Goal: Task Accomplishment & Management: Complete application form

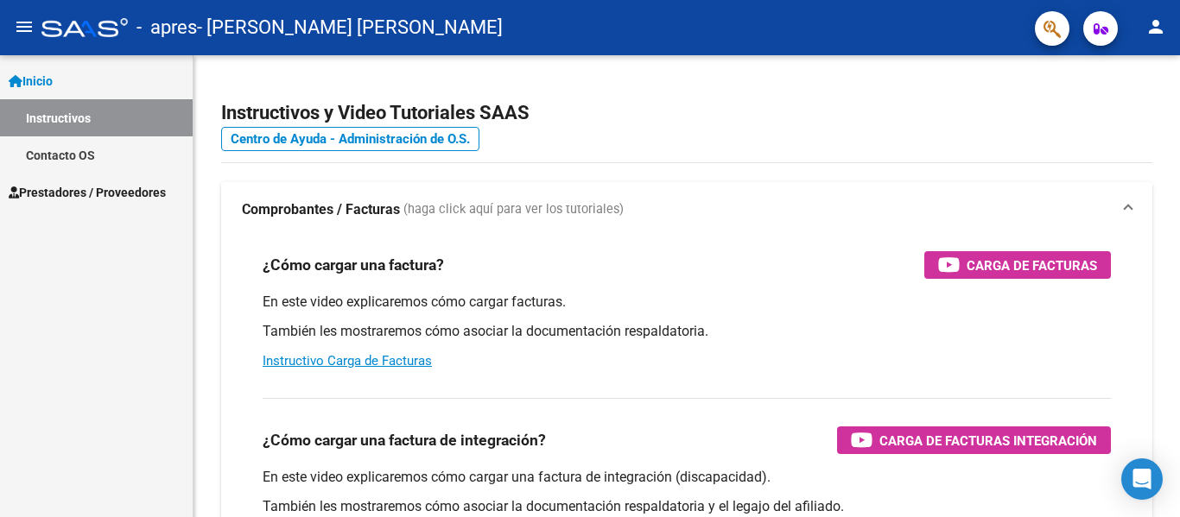
click at [61, 189] on span "Prestadores / Proveedores" at bounding box center [87, 192] width 157 height 19
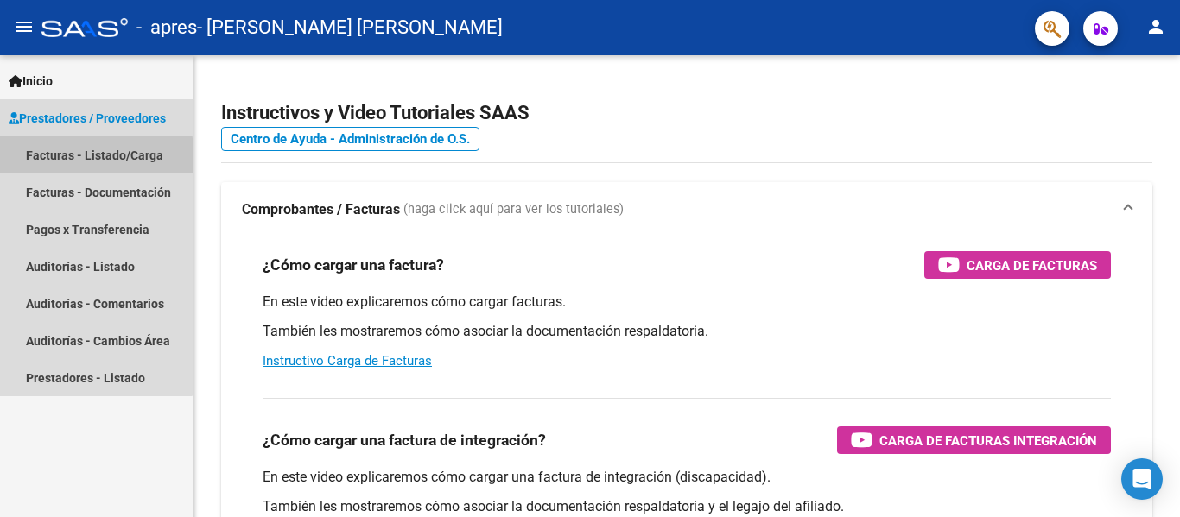
click at [84, 157] on link "Facturas - Listado/Carga" at bounding box center [96, 154] width 193 height 37
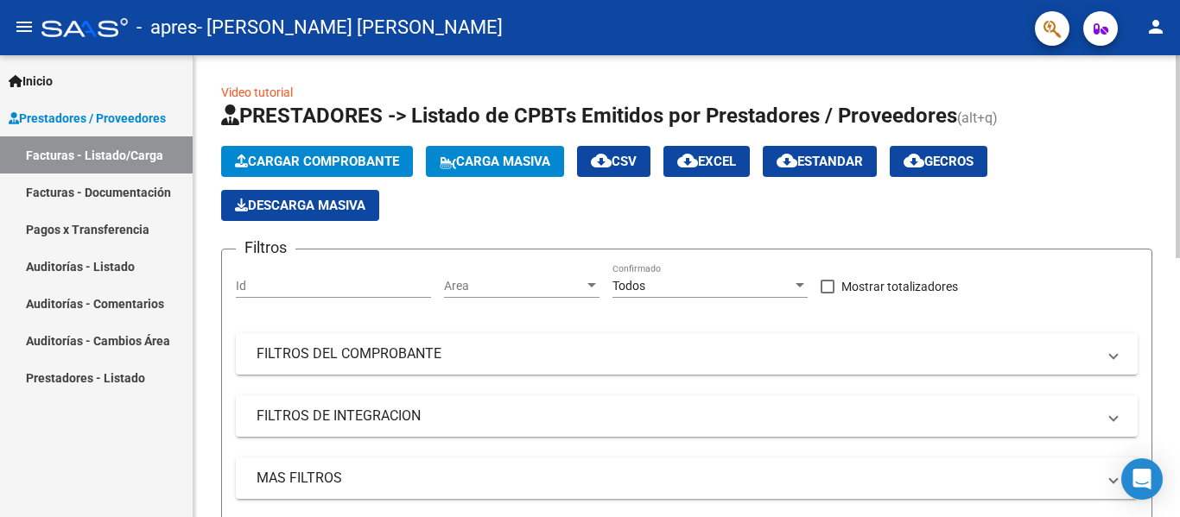
scroll to position [462, 0]
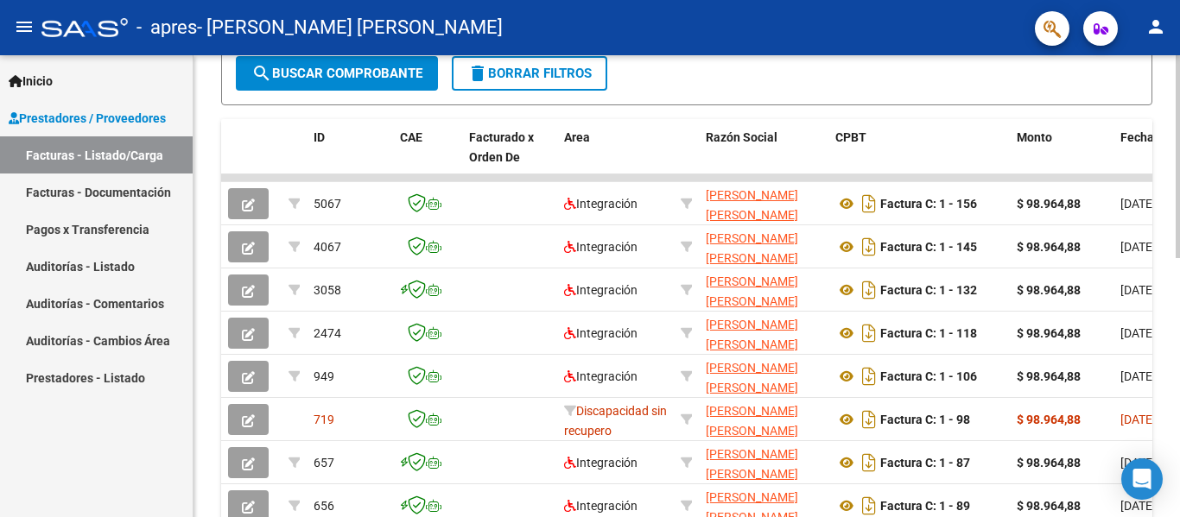
click at [1179, 323] on div at bounding box center [1177, 286] width 4 height 462
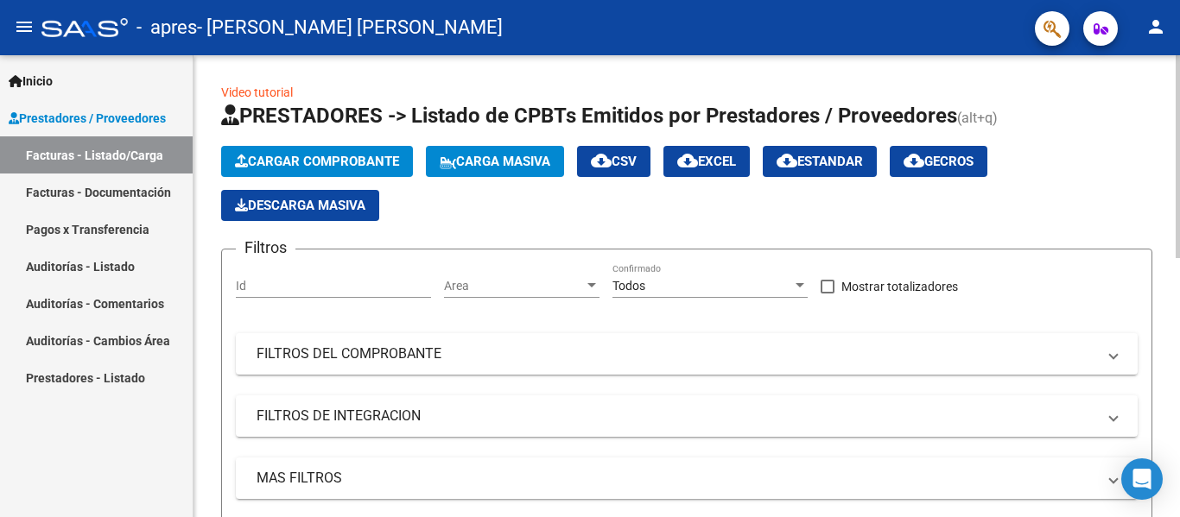
click at [1179, 141] on div at bounding box center [1177, 286] width 4 height 462
click at [366, 165] on span "Cargar Comprobante" at bounding box center [317, 162] width 164 height 16
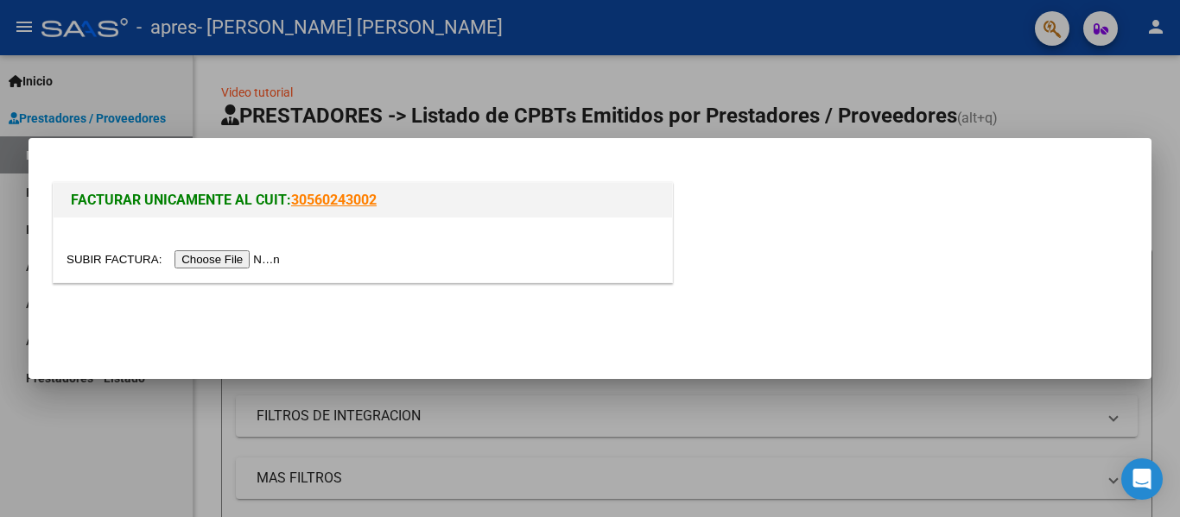
click at [236, 254] on input "file" at bounding box center [175, 259] width 218 height 18
click at [228, 257] on input "file" at bounding box center [175, 259] width 218 height 18
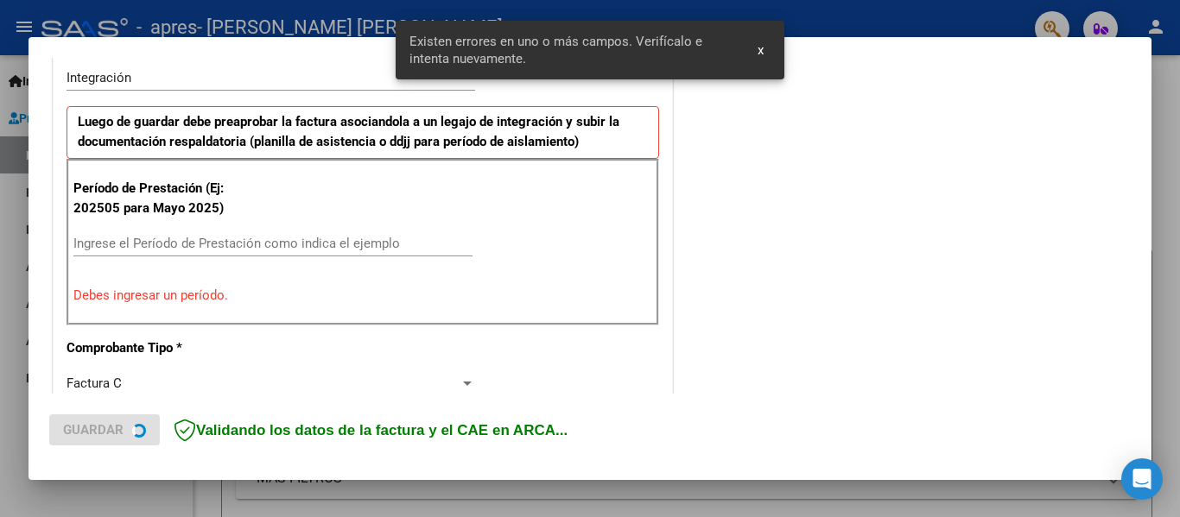
scroll to position [433, 0]
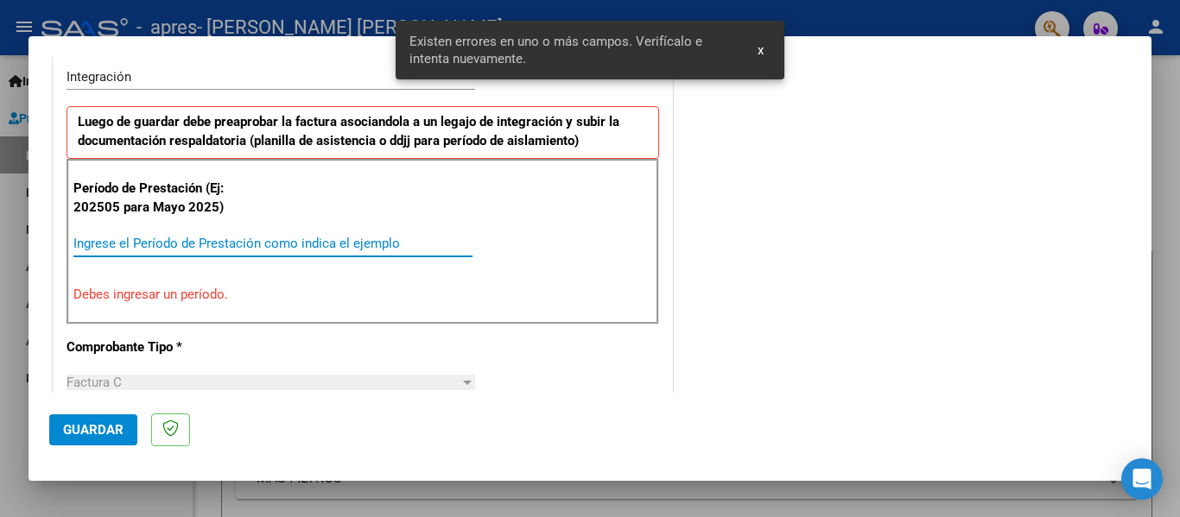
click at [327, 238] on input "Ingrese el Período de Prestación como indica el ejemplo" at bounding box center [272, 244] width 399 height 16
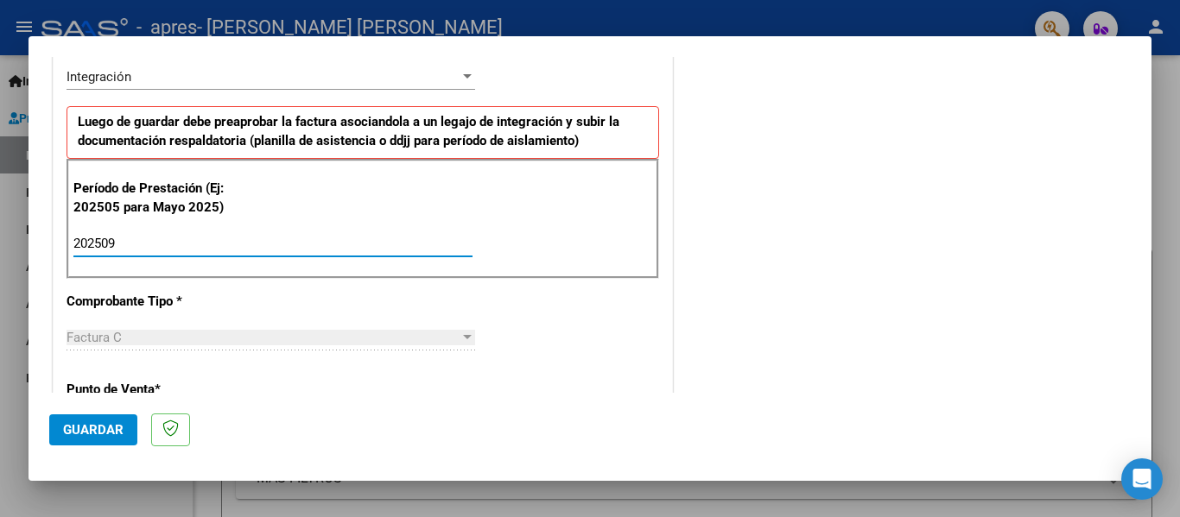
type input "202509"
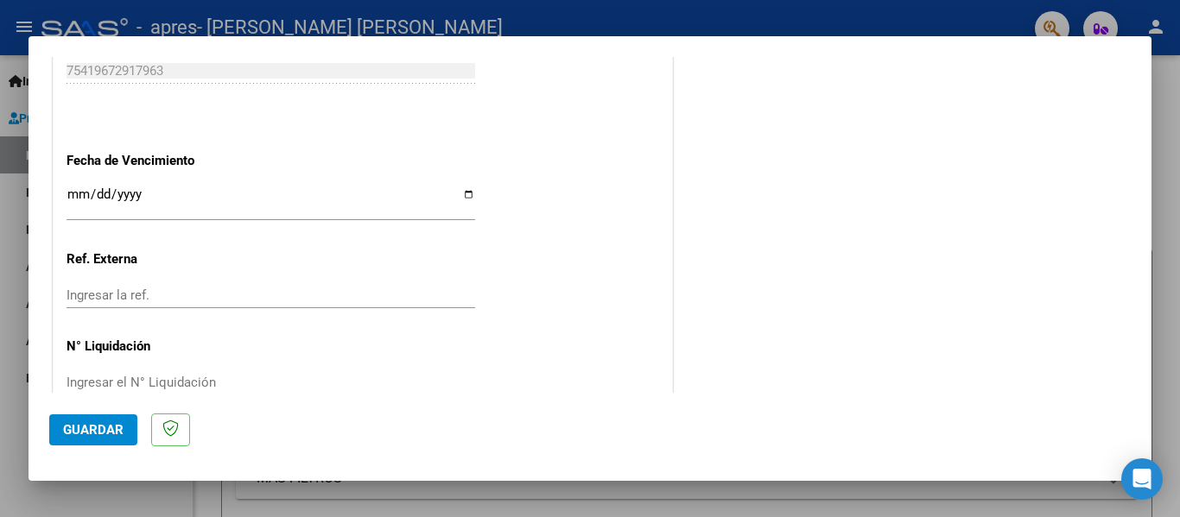
scroll to position [1184, 0]
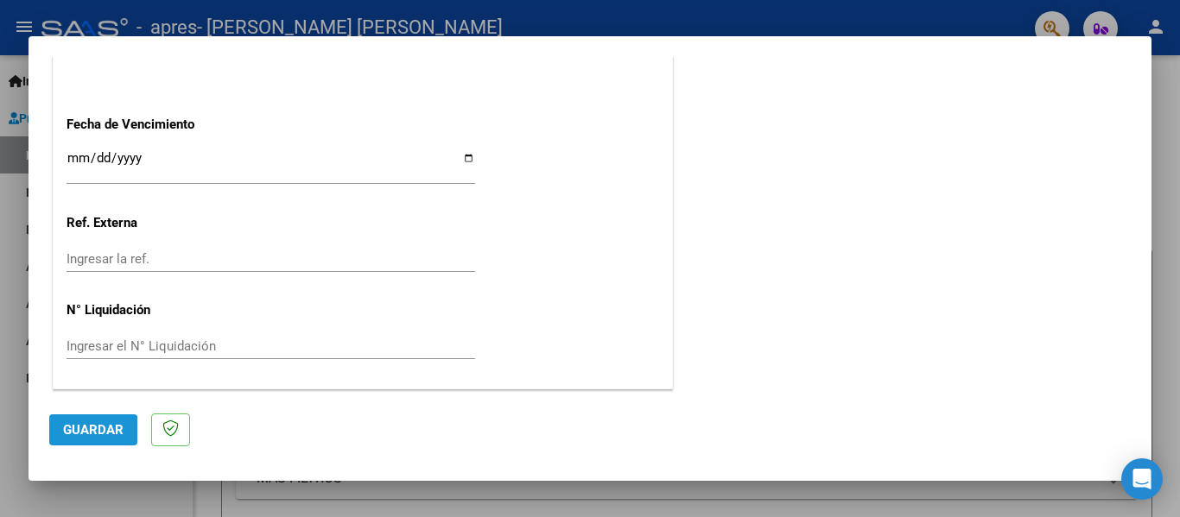
click at [79, 436] on span "Guardar" at bounding box center [93, 430] width 60 height 16
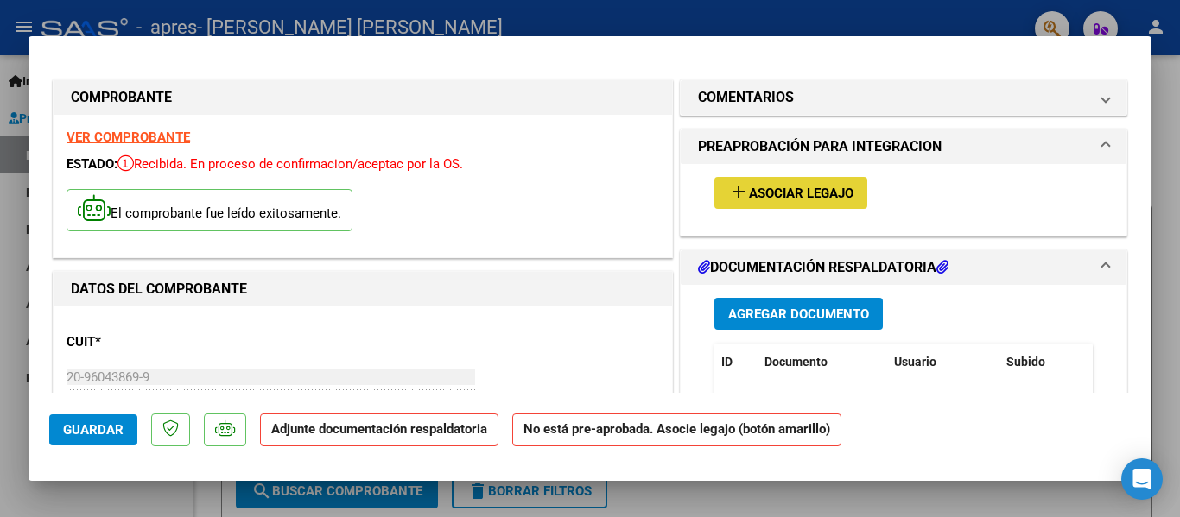
click at [750, 188] on span "Asociar Legajo" at bounding box center [801, 194] width 104 height 16
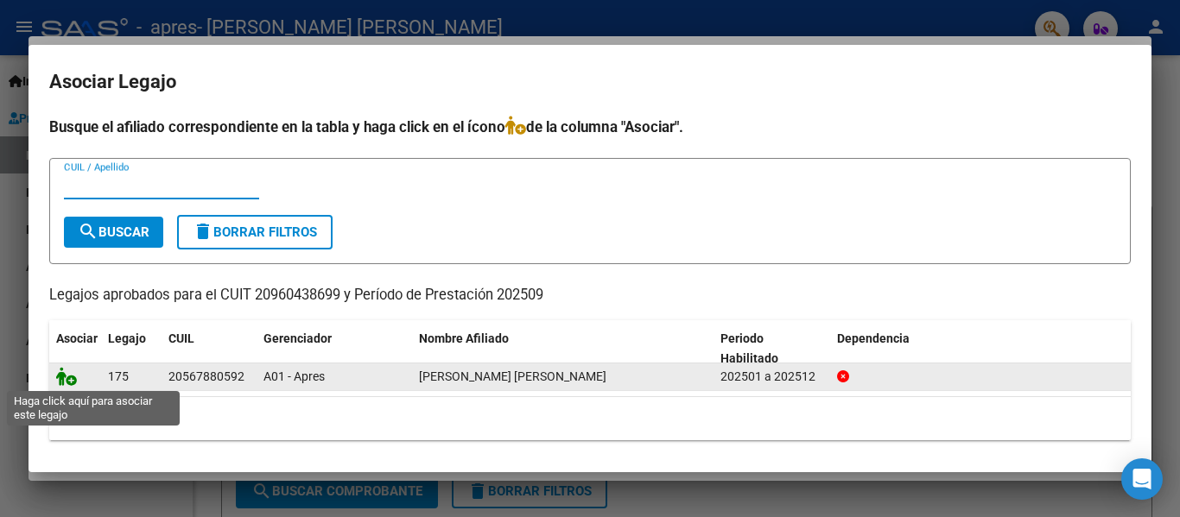
click at [66, 380] on icon at bounding box center [66, 376] width 21 height 19
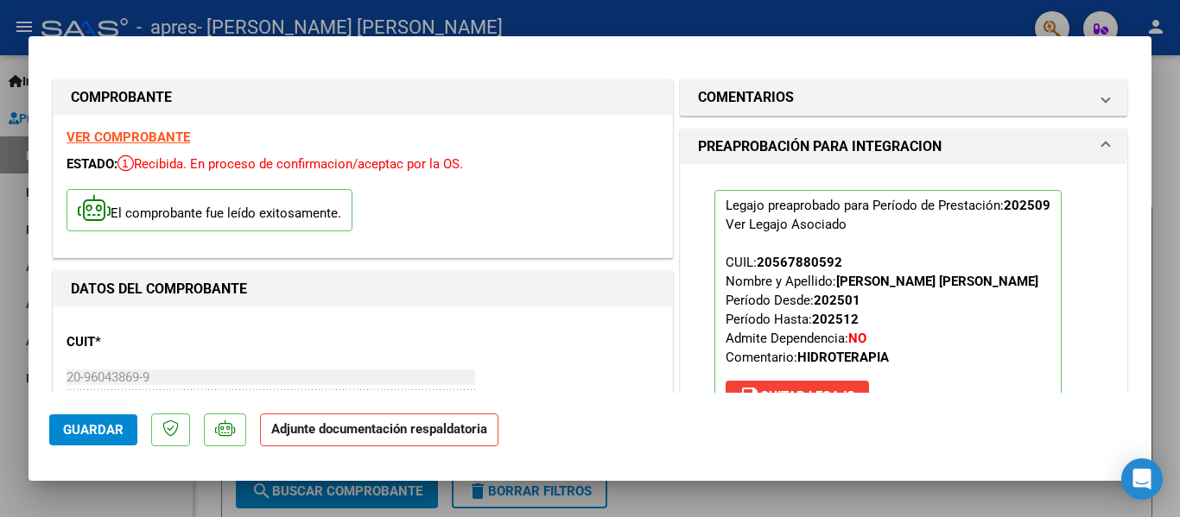
click at [1102, 146] on span at bounding box center [1105, 146] width 7 height 21
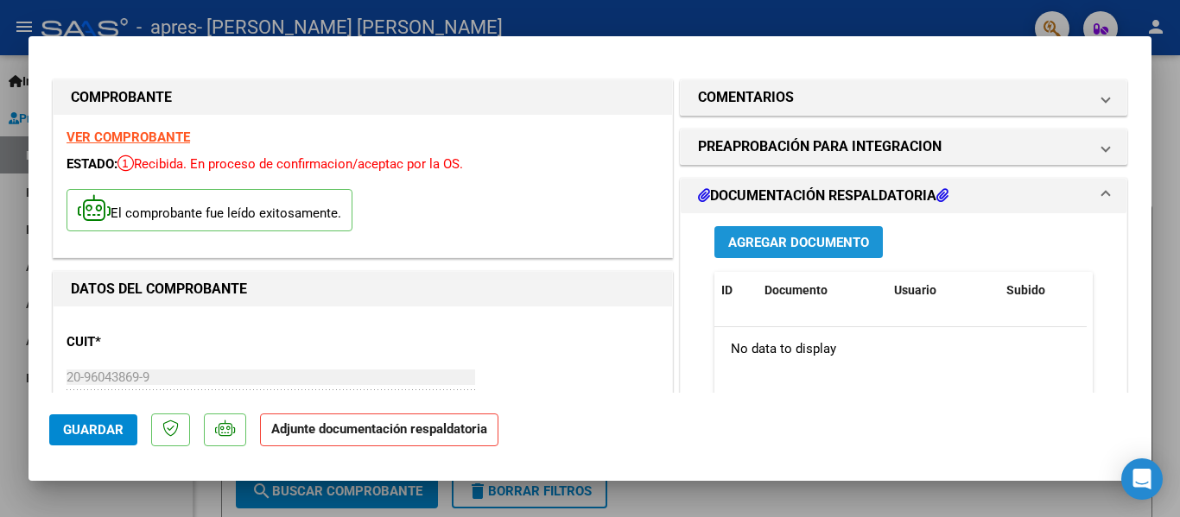
click at [867, 232] on button "Agregar Documento" at bounding box center [798, 242] width 168 height 32
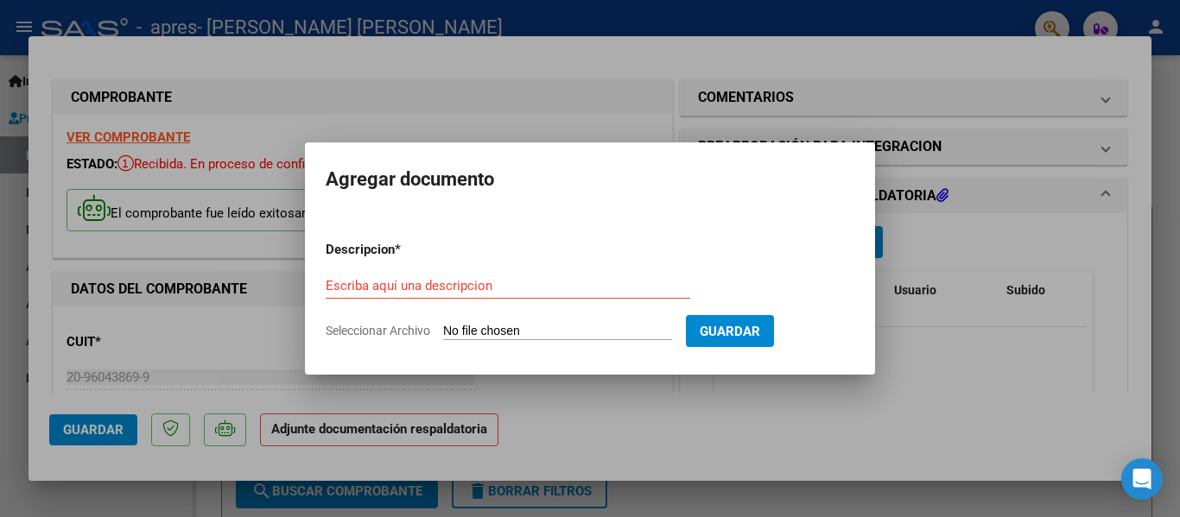
click at [455, 274] on div "Escriba aquí una descripcion" at bounding box center [508, 286] width 364 height 26
drag, startPoint x: 455, startPoint y: 274, endPoint x: 430, endPoint y: 293, distance: 31.4
click at [430, 293] on div "Escriba aquí una descripcion" at bounding box center [508, 286] width 364 height 26
click at [430, 293] on input "Escriba aquí una descripcion" at bounding box center [508, 286] width 364 height 16
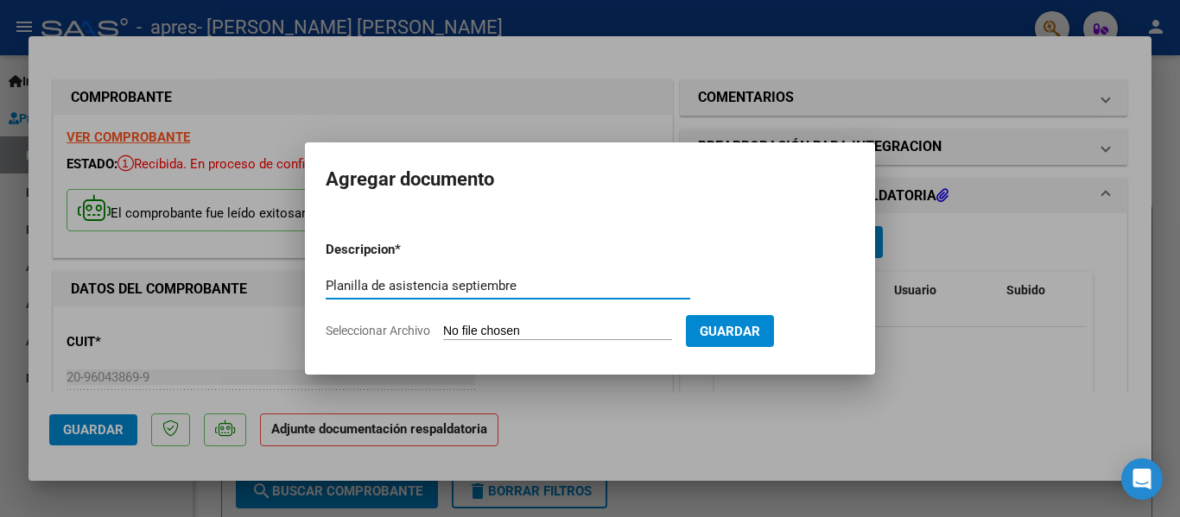
type input "Planilla de asistencia septiembre"
click at [460, 327] on input "Seleccionar Archivo" at bounding box center [557, 332] width 229 height 16
type input "C:\fakepath\Planilla de asistencia septiembre - [PERSON_NAME].jpg"
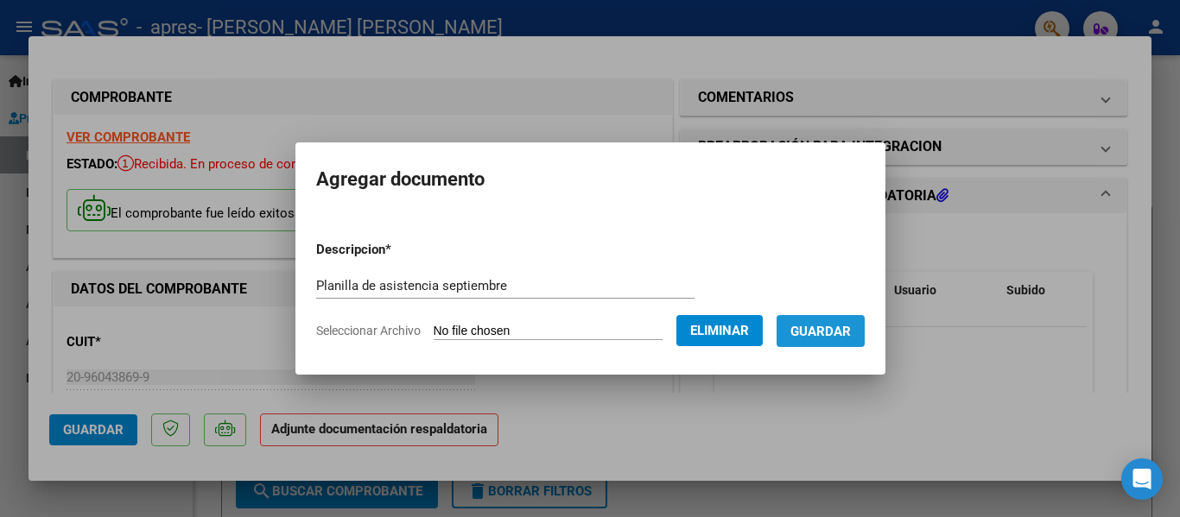
click at [840, 329] on span "Guardar" at bounding box center [820, 332] width 60 height 16
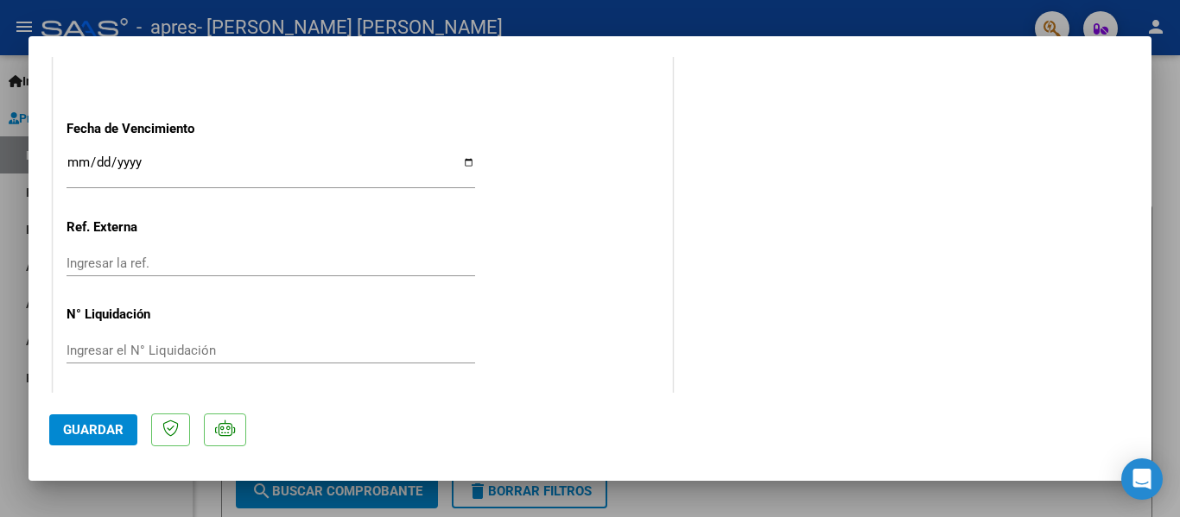
scroll to position [1210, 0]
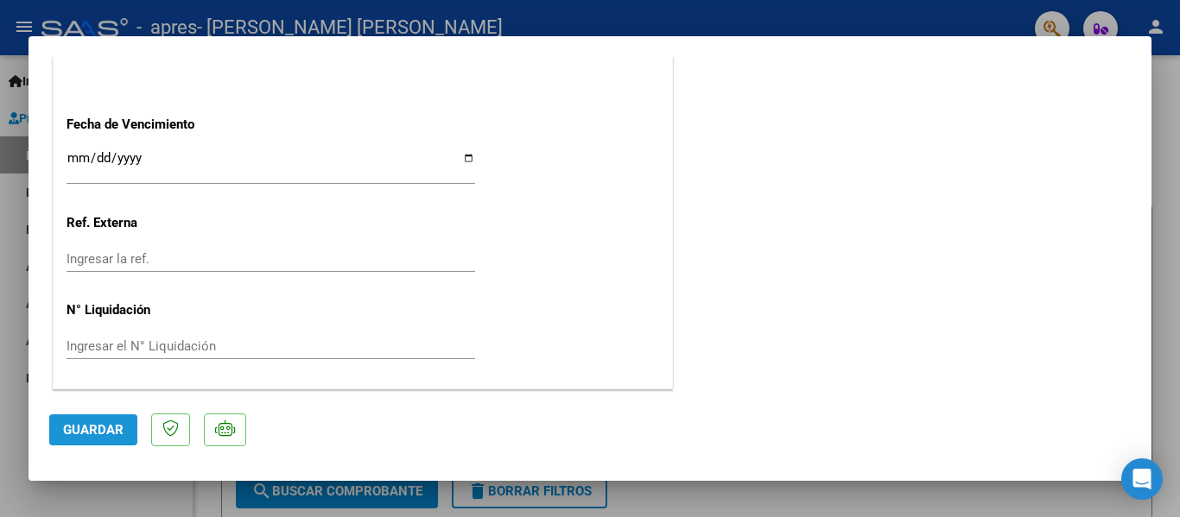
click at [89, 443] on button "Guardar" at bounding box center [93, 429] width 88 height 31
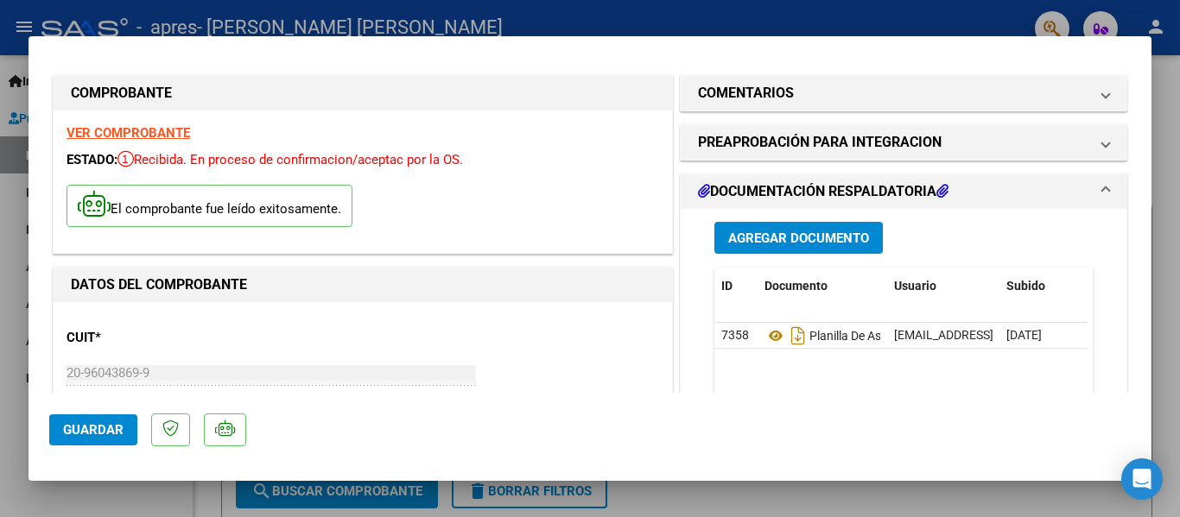
scroll to position [0, 0]
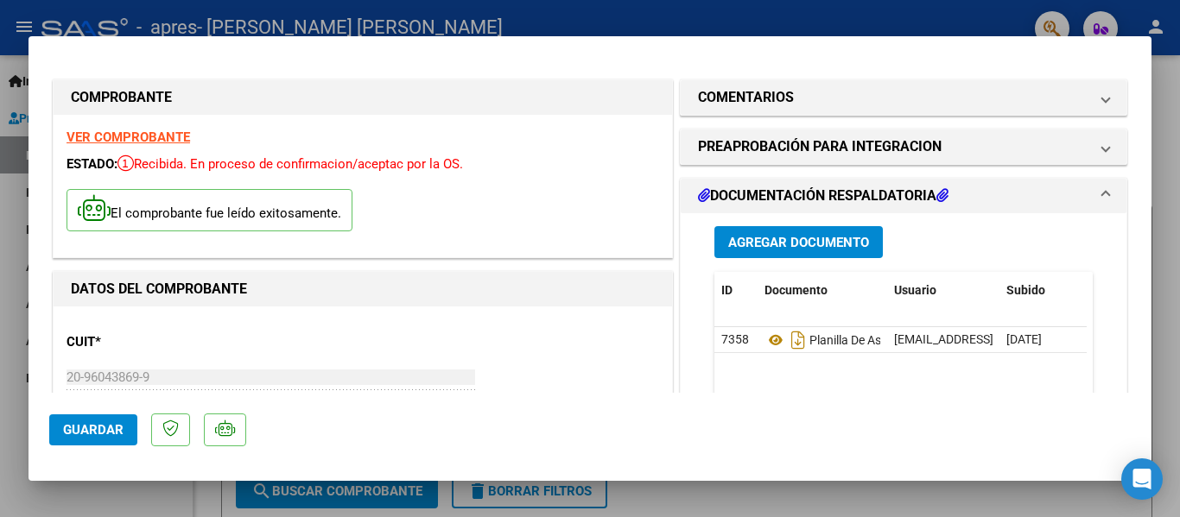
click at [1102, 193] on span at bounding box center [1105, 196] width 7 height 21
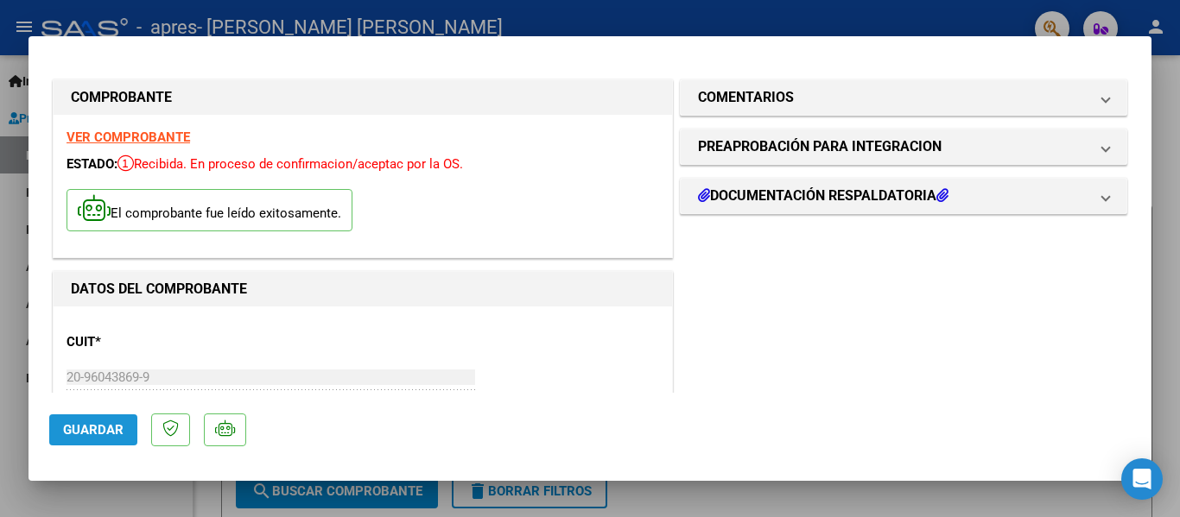
click at [105, 442] on button "Guardar" at bounding box center [93, 429] width 88 height 31
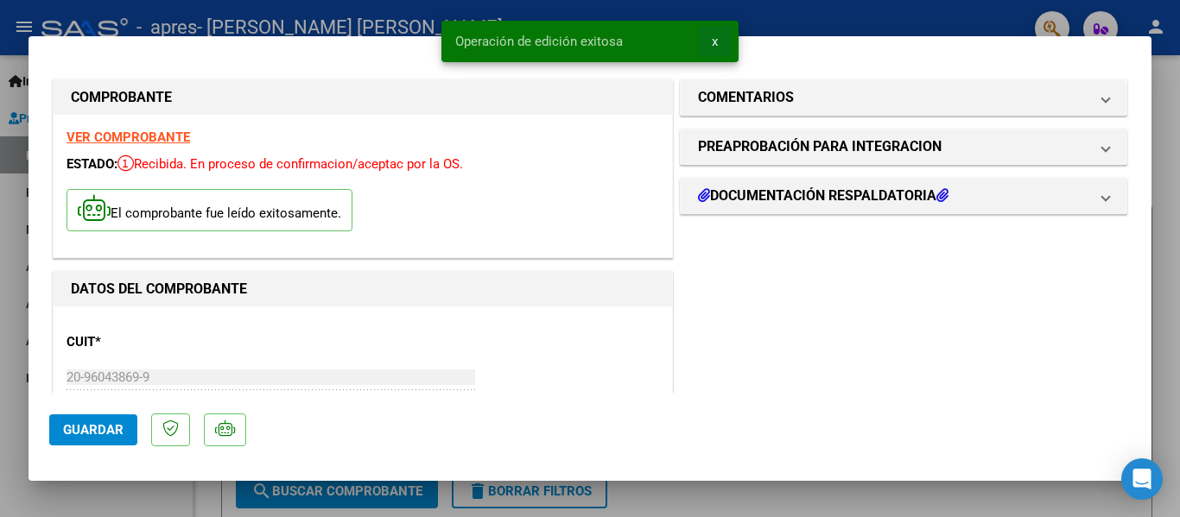
click at [720, 37] on button "x" at bounding box center [715, 41] width 34 height 31
